Goal: Transaction & Acquisition: Subscribe to service/newsletter

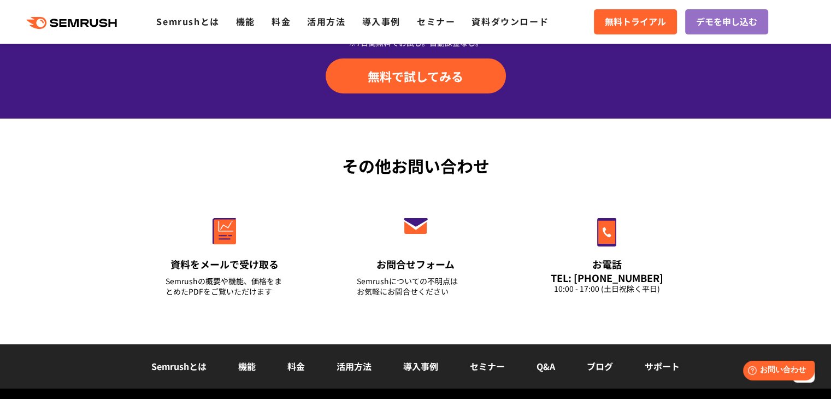
scroll to position [3921, 0]
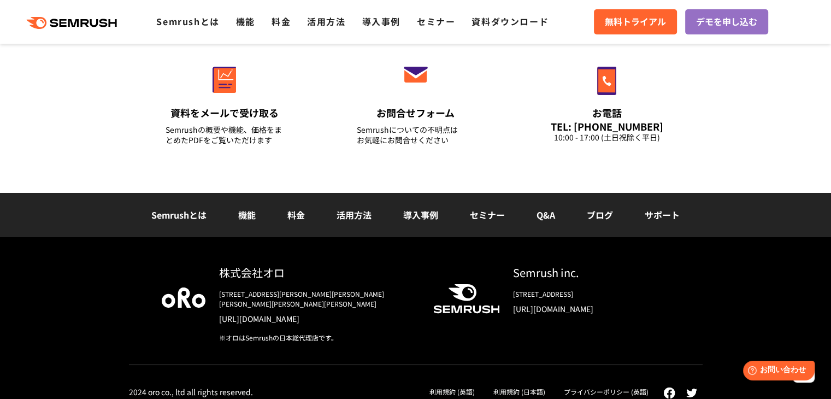
click at [245, 213] on link "機能" at bounding box center [246, 214] width 17 height 13
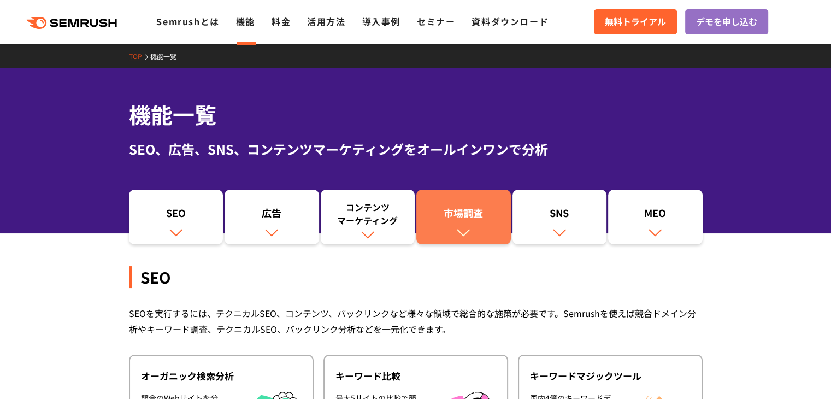
click at [492, 221] on div "市場調査" at bounding box center [464, 215] width 84 height 19
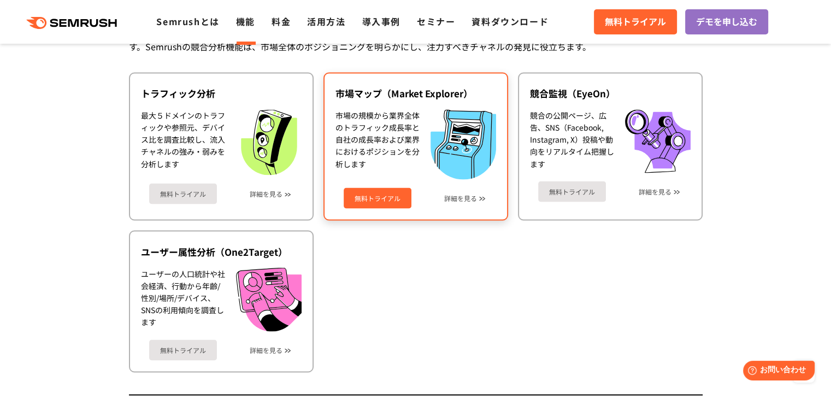
scroll to position [1947, 0]
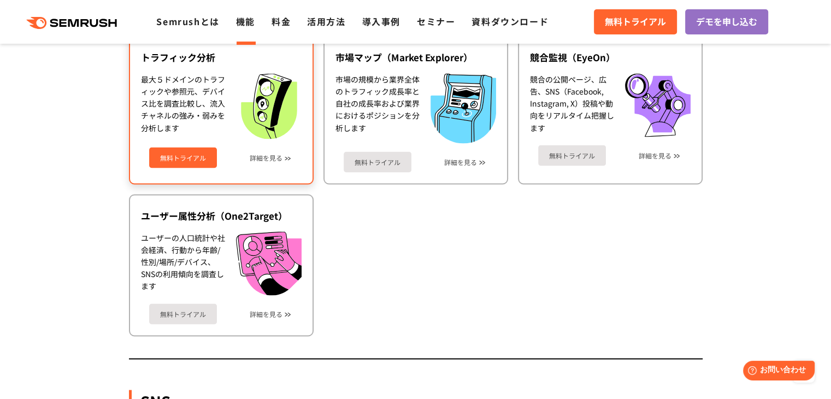
click at [181, 147] on link "無料トライアル" at bounding box center [183, 157] width 68 height 21
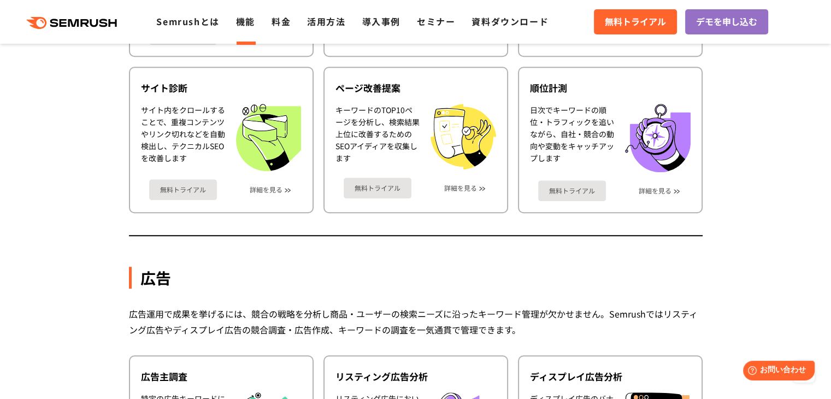
scroll to position [419, 0]
